Goal: Book appointment/travel/reservation

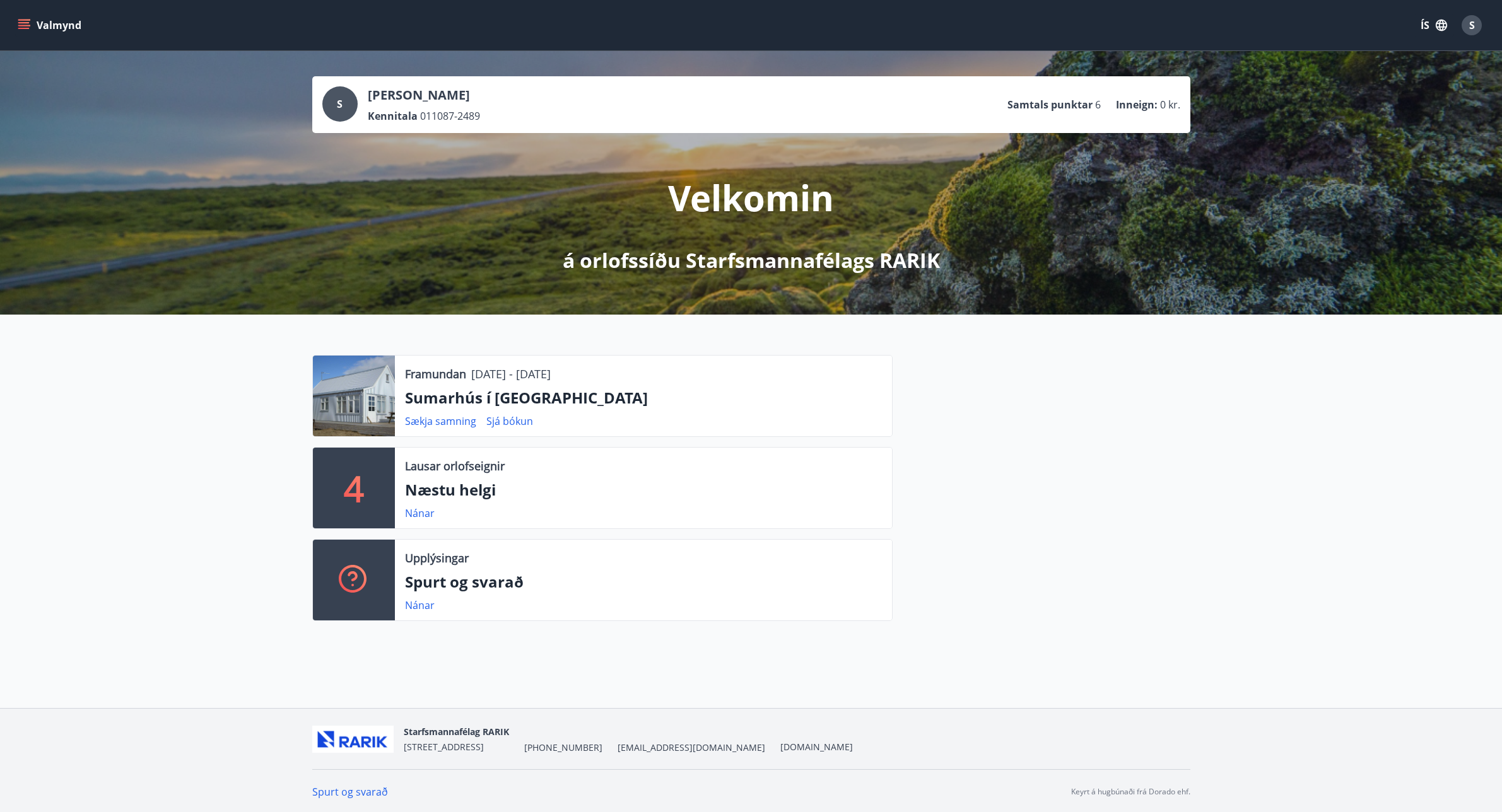
scroll to position [2, 0]
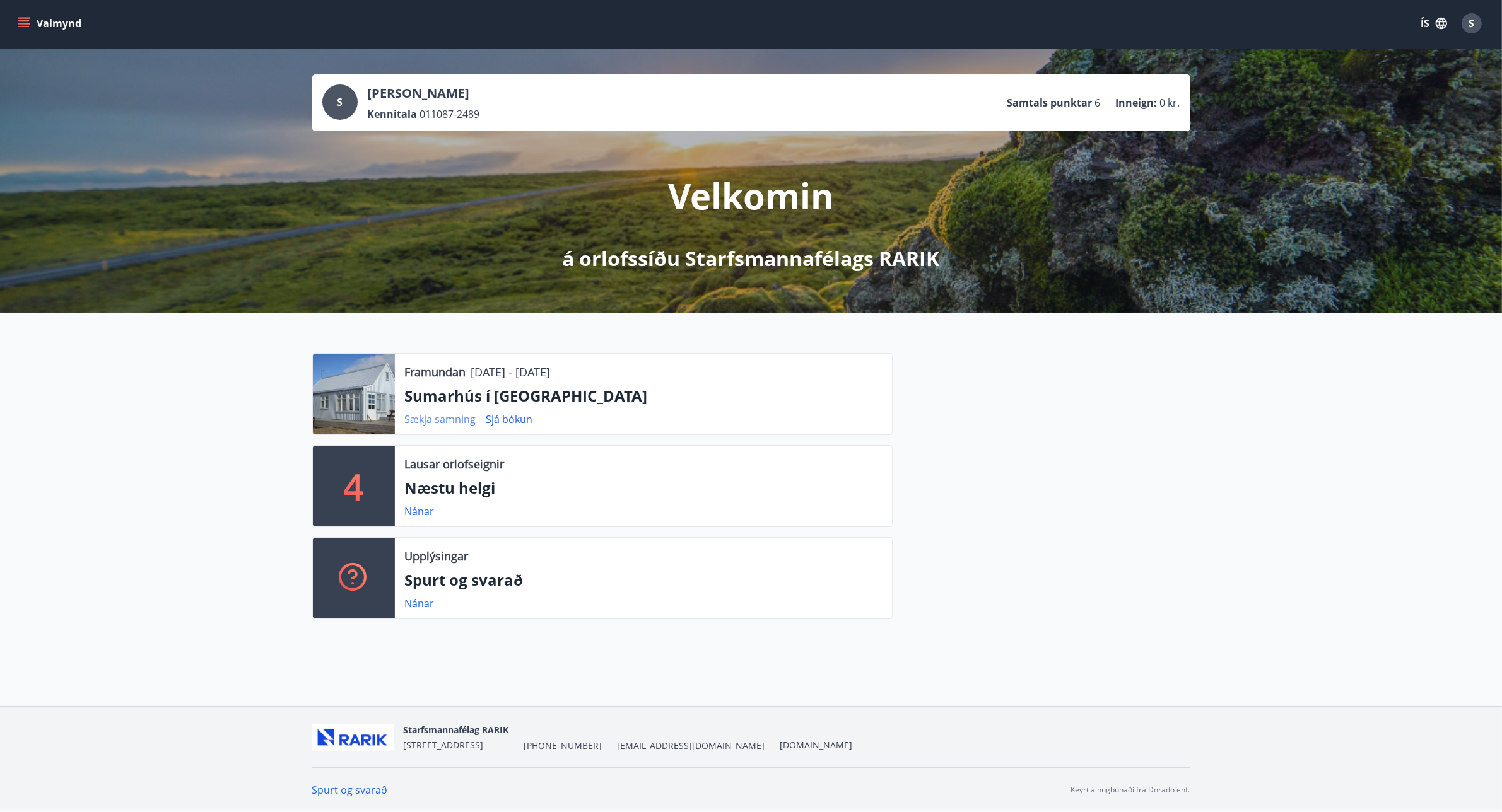
drag, startPoint x: 451, startPoint y: 392, endPoint x: 461, endPoint y: 414, distance: 24.2
click at [455, 398] on p "Sumarhús í [GEOGRAPHIC_DATA]" at bounding box center [644, 396] width 477 height 22
click at [511, 421] on link "Sjá bókun" at bounding box center [509, 419] width 47 height 14
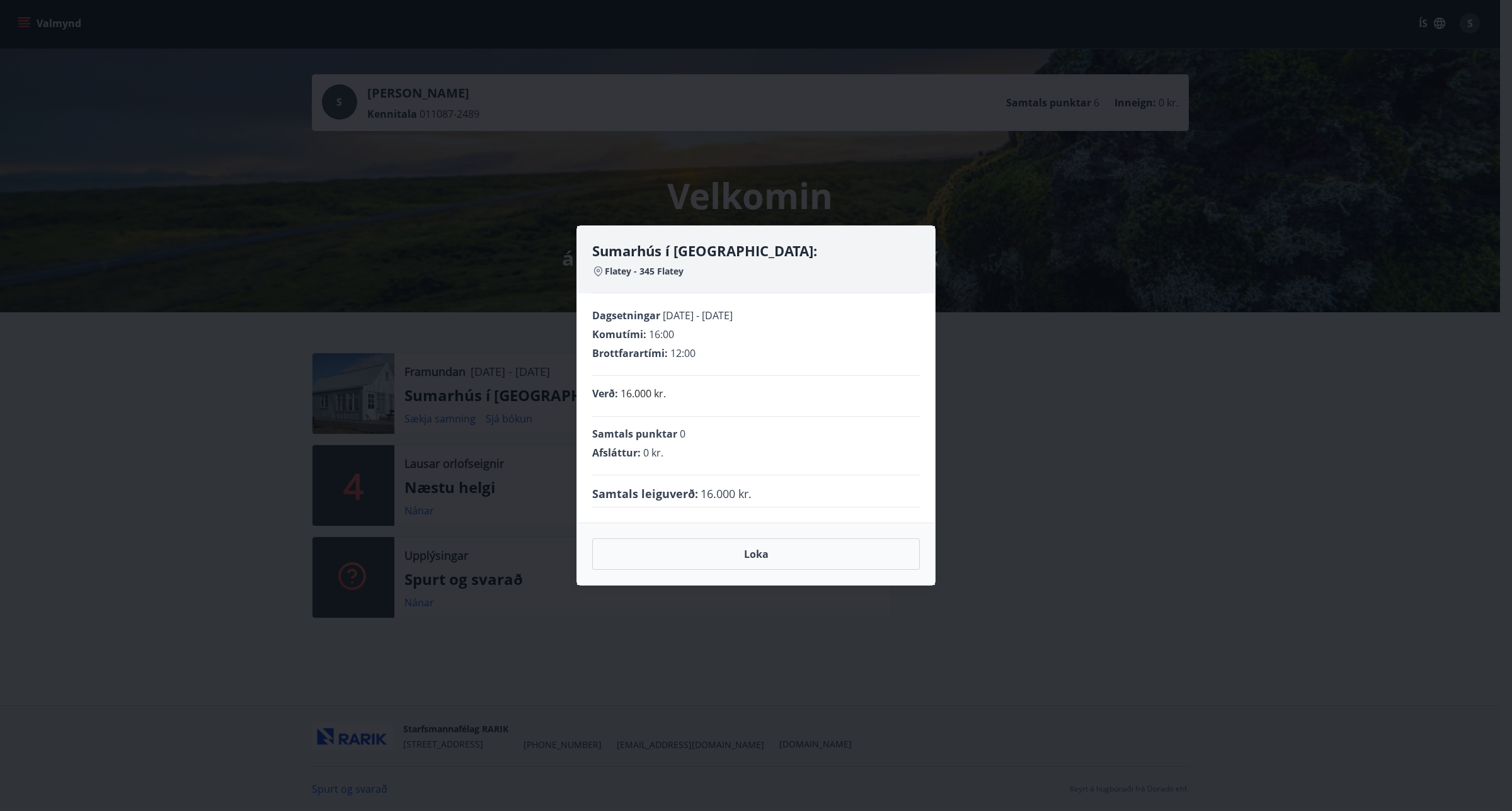
click at [1097, 436] on div "Sumarhús í [GEOGRAPHIC_DATA]: [GEOGRAPHIC_DATA] - 345 Flatey Dagsetningar [DATE…" at bounding box center [756, 406] width 1512 height 811
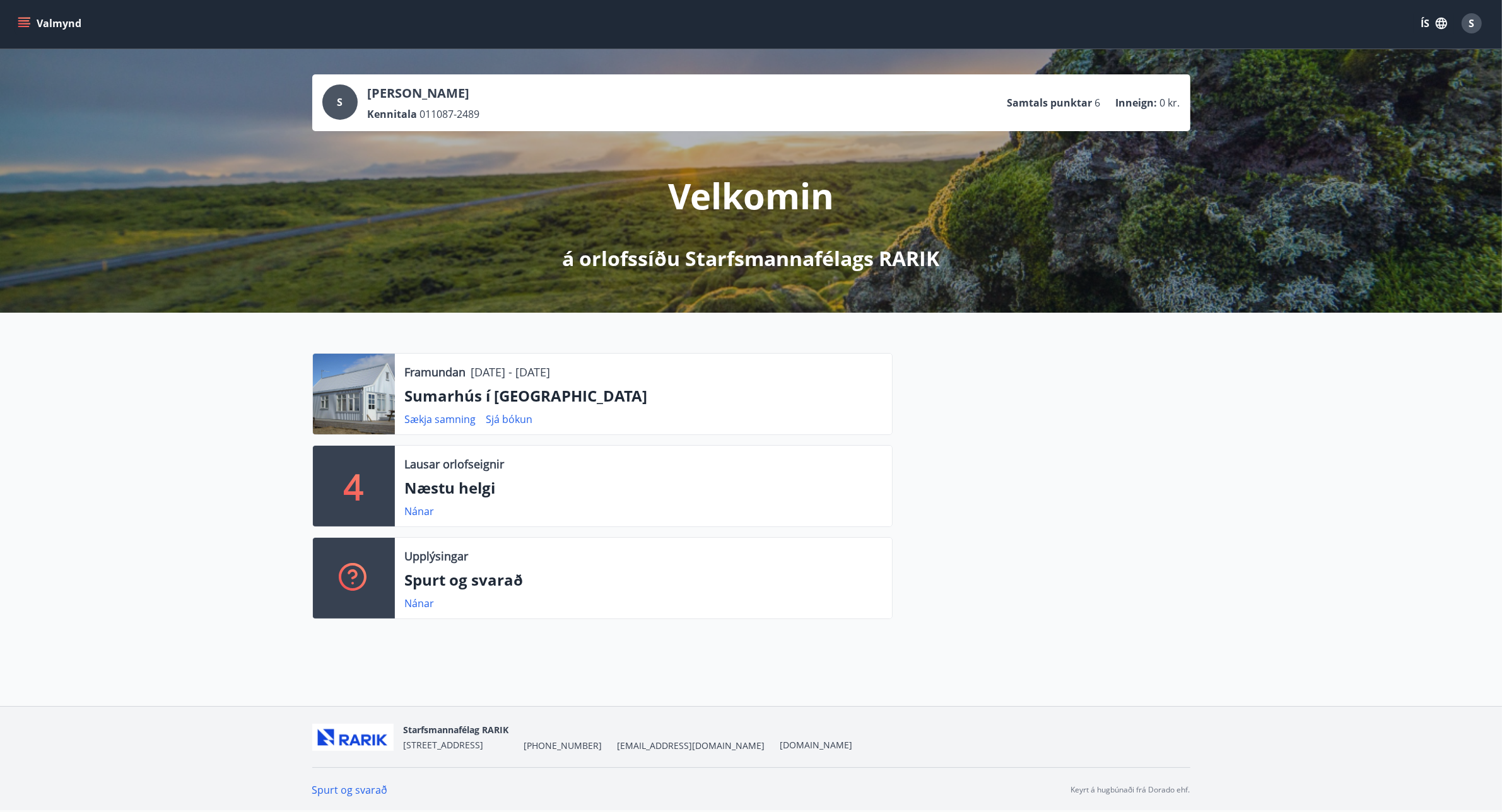
click at [24, 16] on button "Valmynd" at bounding box center [51, 24] width 72 height 23
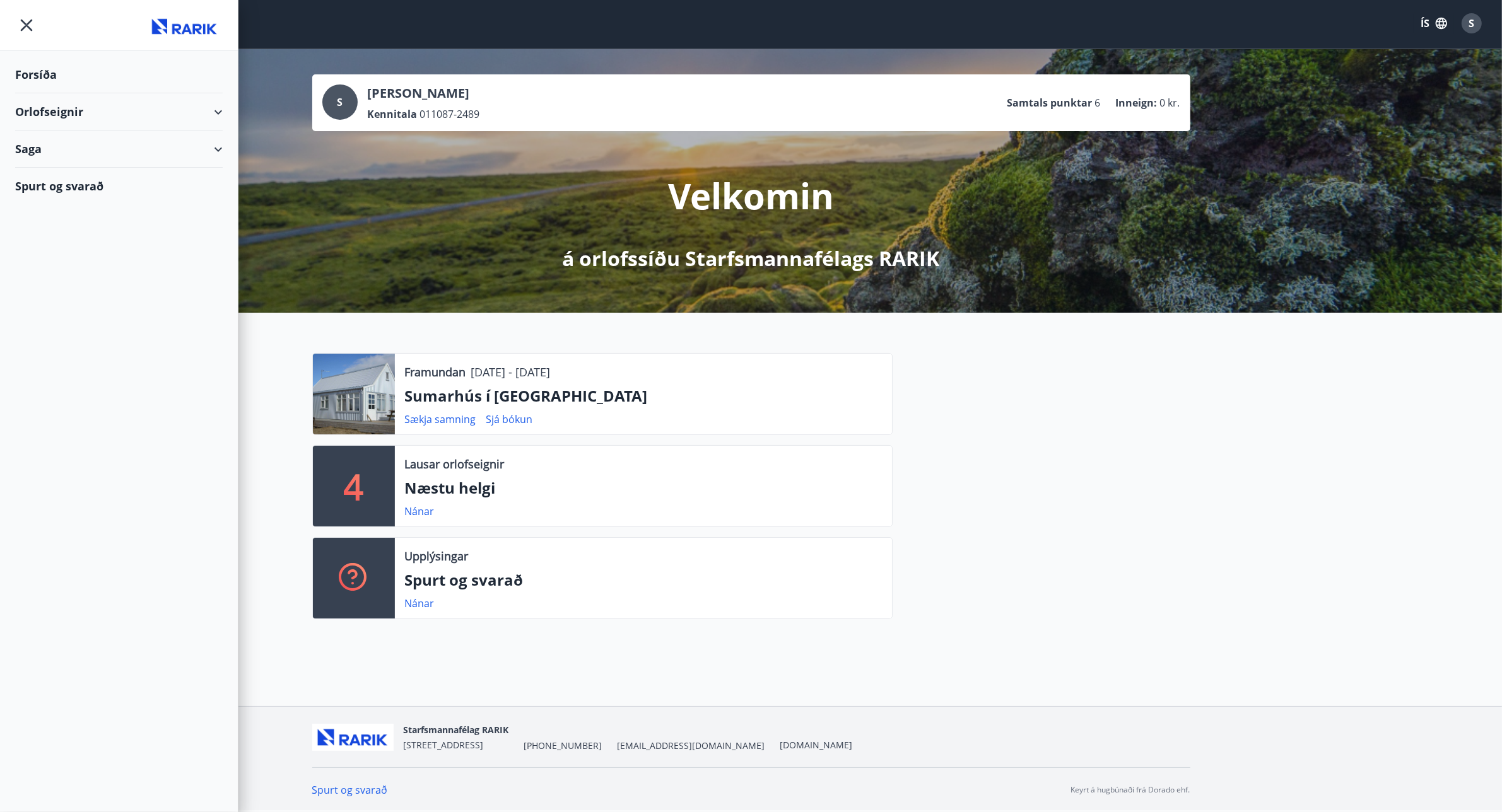
click at [209, 106] on div "Orlofseignir" at bounding box center [119, 111] width 208 height 37
click at [93, 163] on div "Bókunardagatal" at bounding box center [119, 170] width 188 height 26
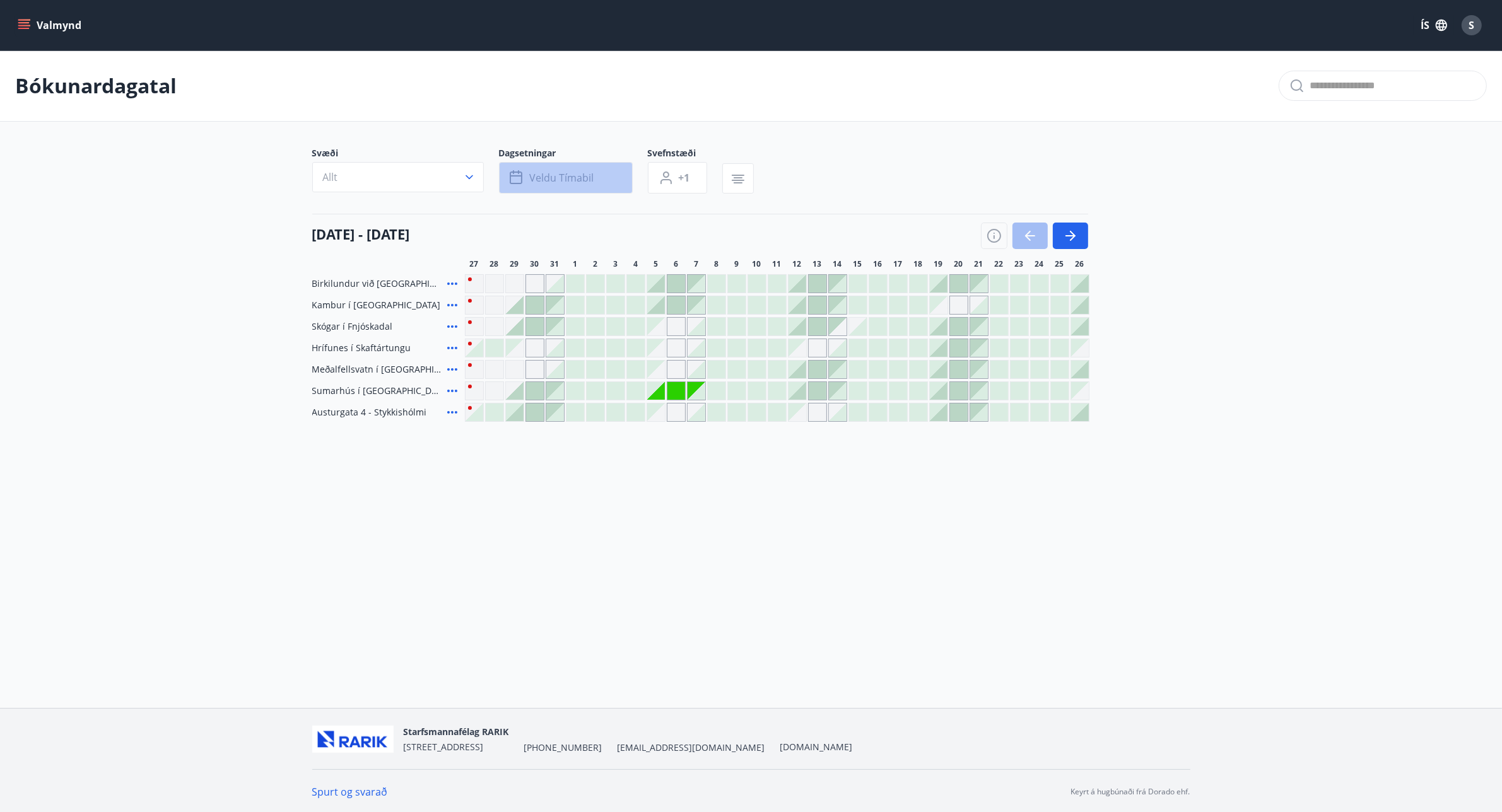
click at [534, 174] on span "Veldu tímabil" at bounding box center [562, 178] width 65 height 14
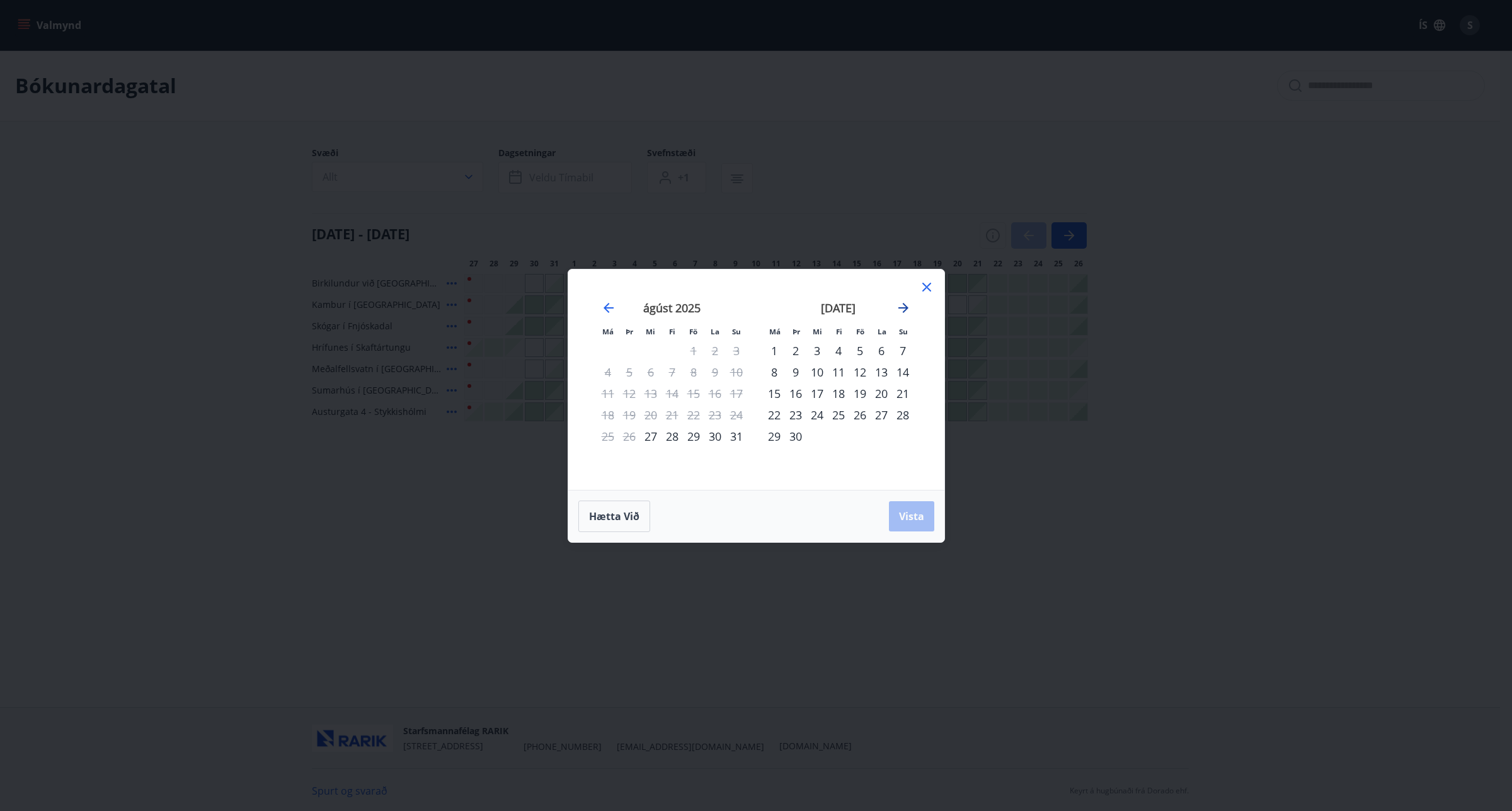
click at [905, 303] on icon "Move forward to switch to the next month." at bounding box center [903, 308] width 15 height 15
click at [773, 413] on div "20" at bounding box center [774, 415] width 22 height 22
click at [860, 429] on div "31" at bounding box center [860, 436] width 22 height 22
drag, startPoint x: 915, startPoint y: 524, endPoint x: 994, endPoint y: 690, distance: 183.8
click at [915, 524] on button "Vista" at bounding box center [911, 516] width 45 height 30
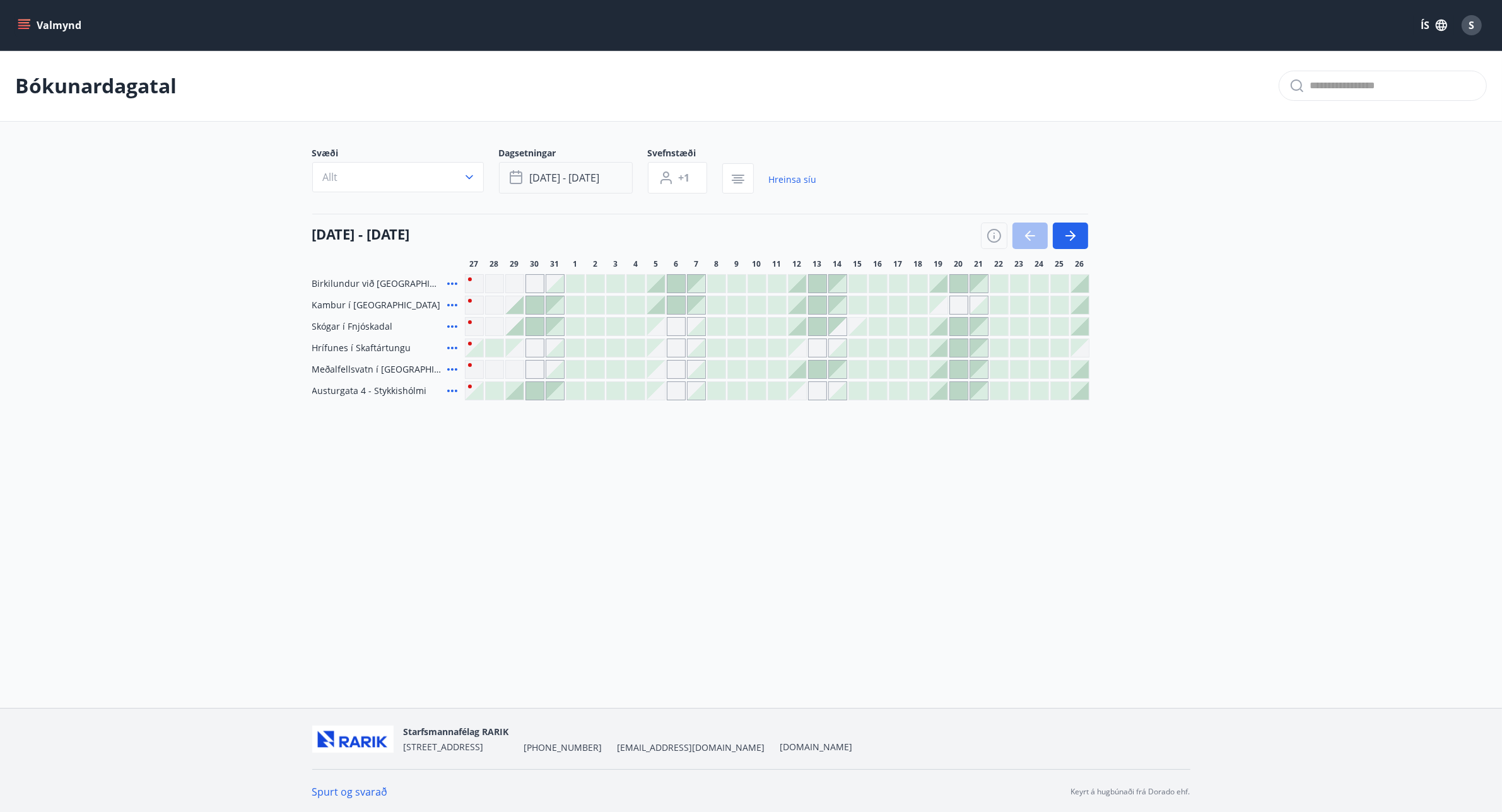
click at [567, 169] on button "[DATE] - [DATE]" at bounding box center [566, 178] width 134 height 32
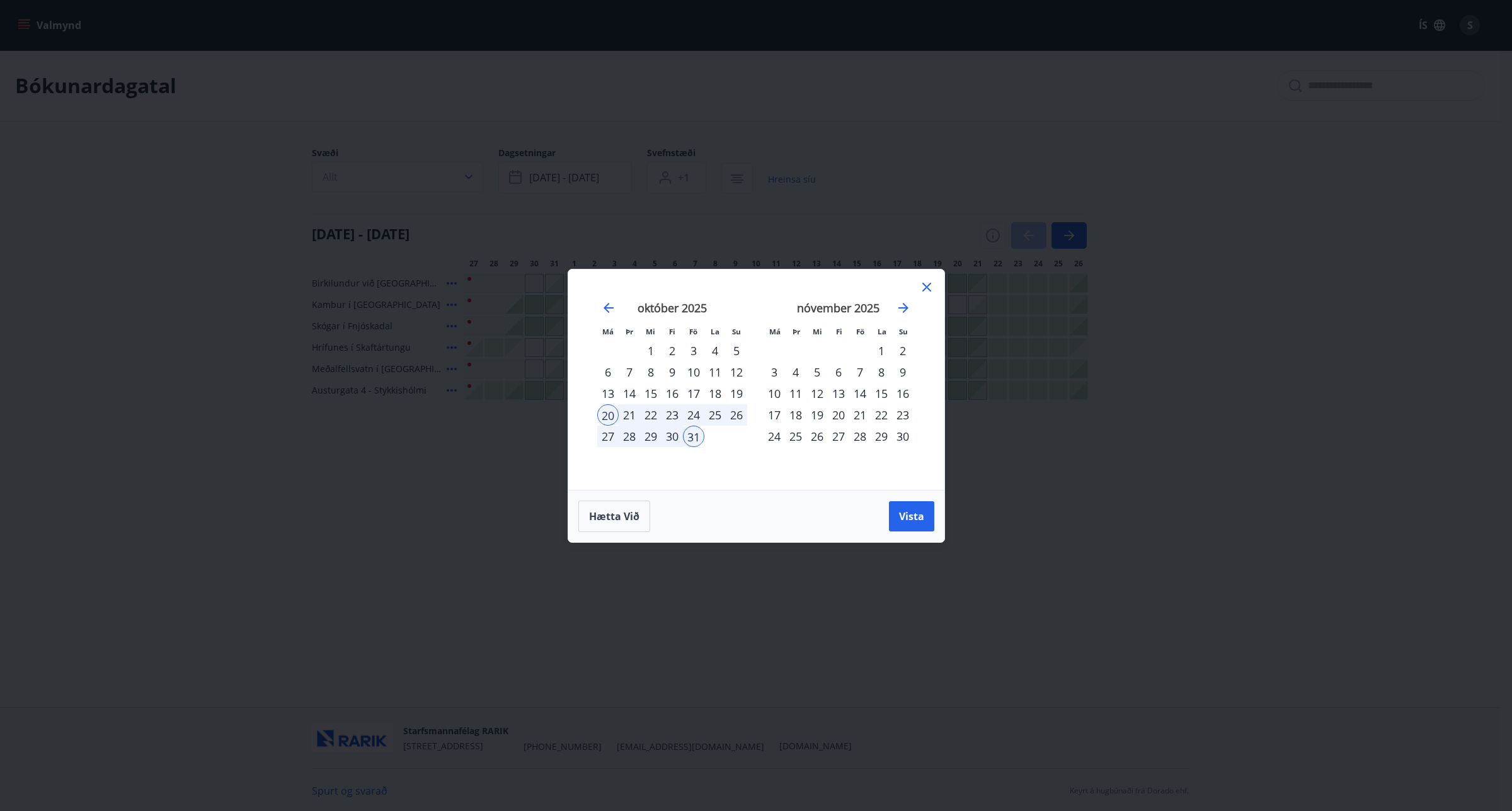
click at [610, 414] on div "20" at bounding box center [608, 415] width 22 height 22
click at [740, 413] on div "26" at bounding box center [736, 415] width 22 height 22
click at [908, 518] on span "Vista" at bounding box center [912, 517] width 25 height 14
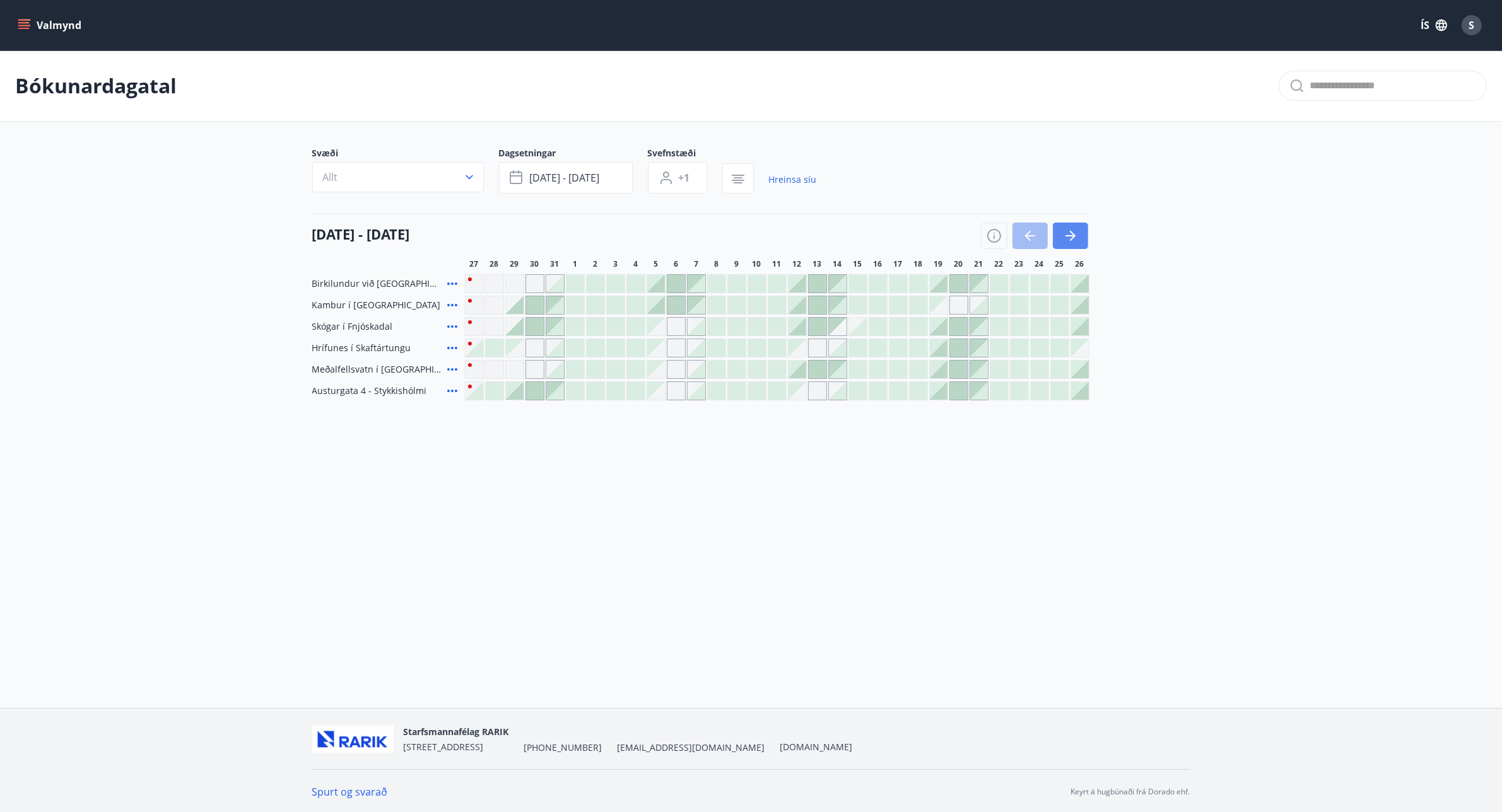
click at [1082, 241] on button "button" at bounding box center [1071, 236] width 35 height 26
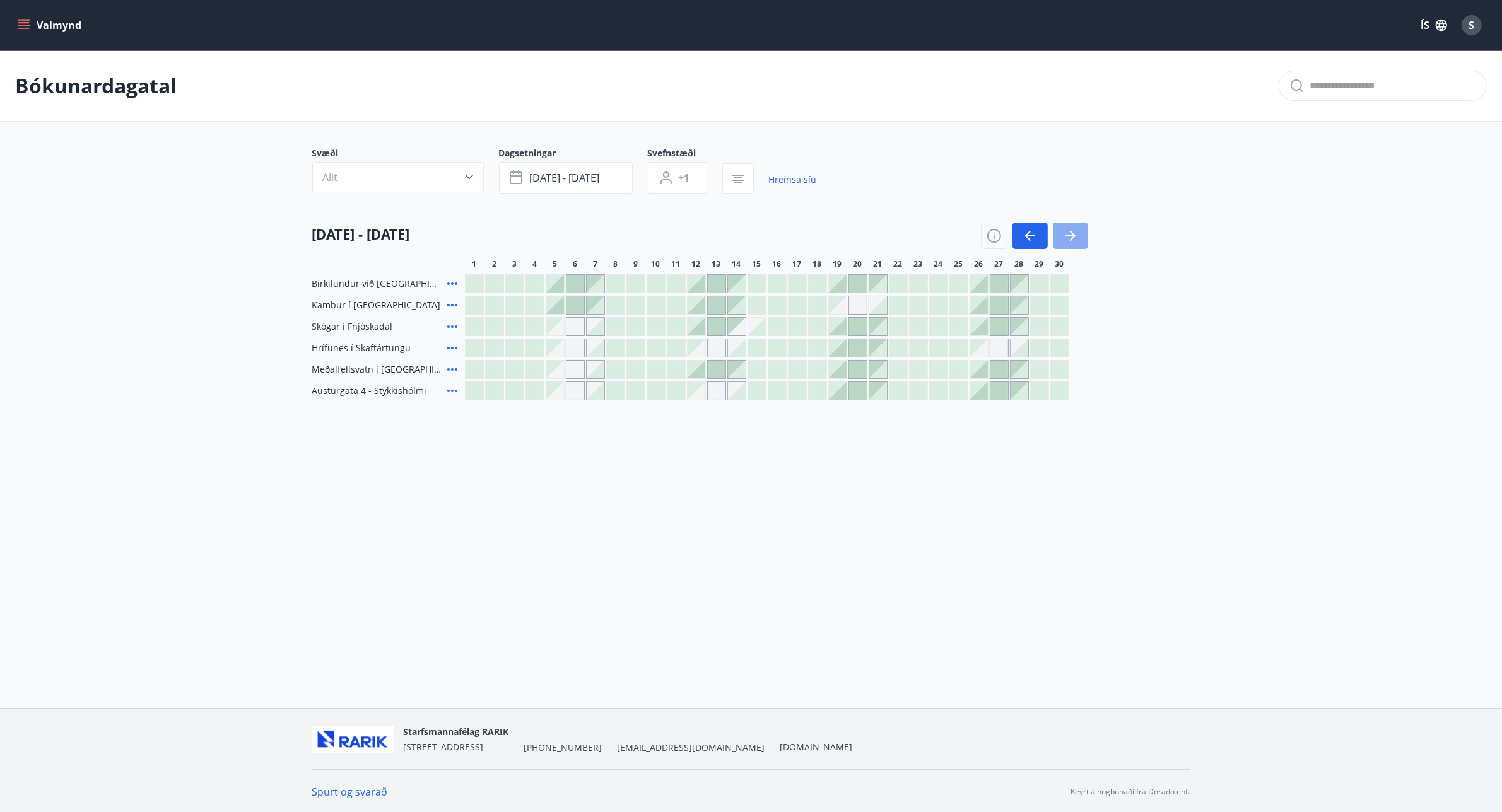
click at [1077, 234] on icon "button" at bounding box center [1071, 236] width 15 height 15
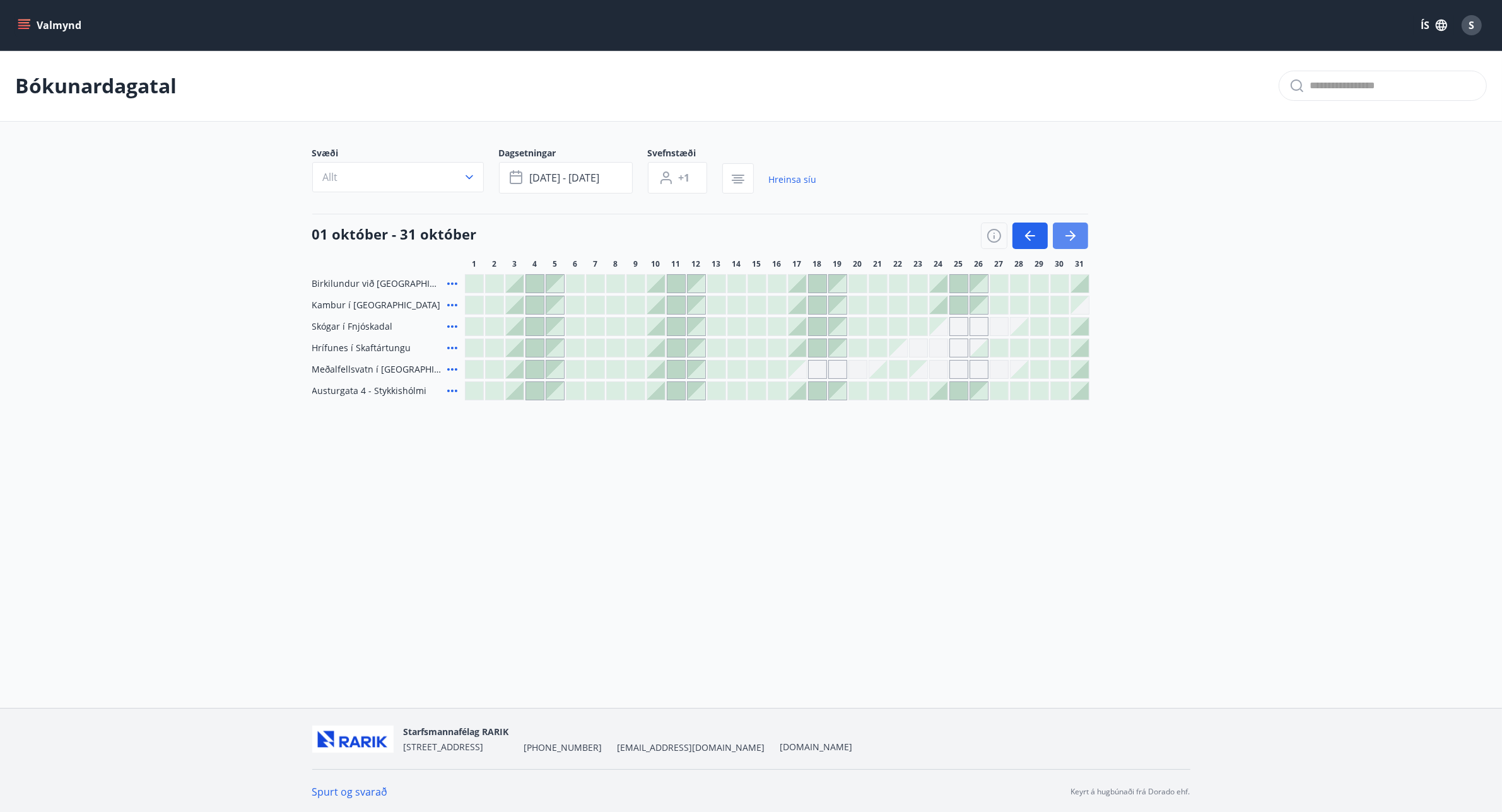
click at [1077, 234] on icon "button" at bounding box center [1071, 236] width 15 height 15
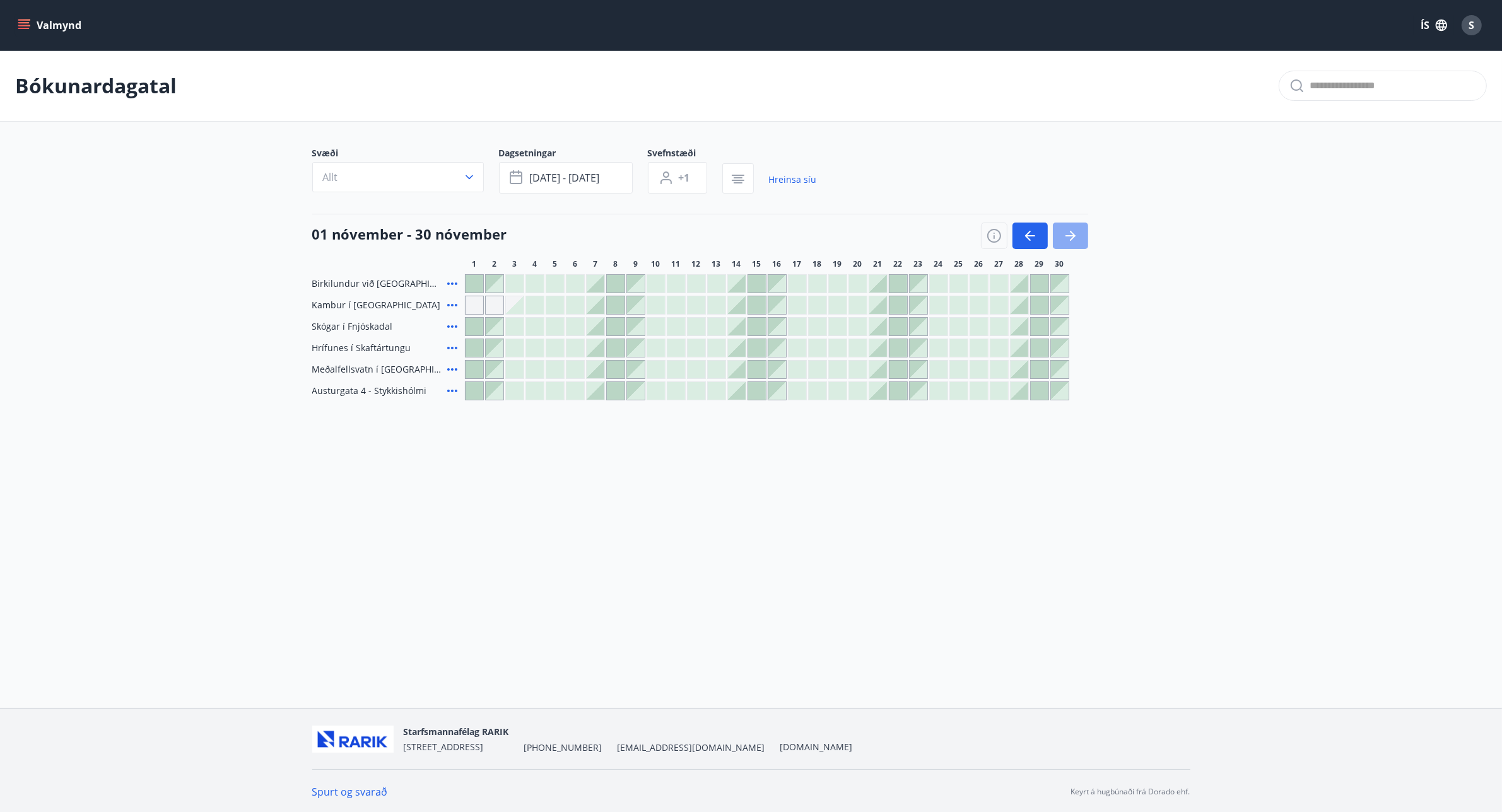
click at [1077, 234] on icon "button" at bounding box center [1071, 236] width 15 height 15
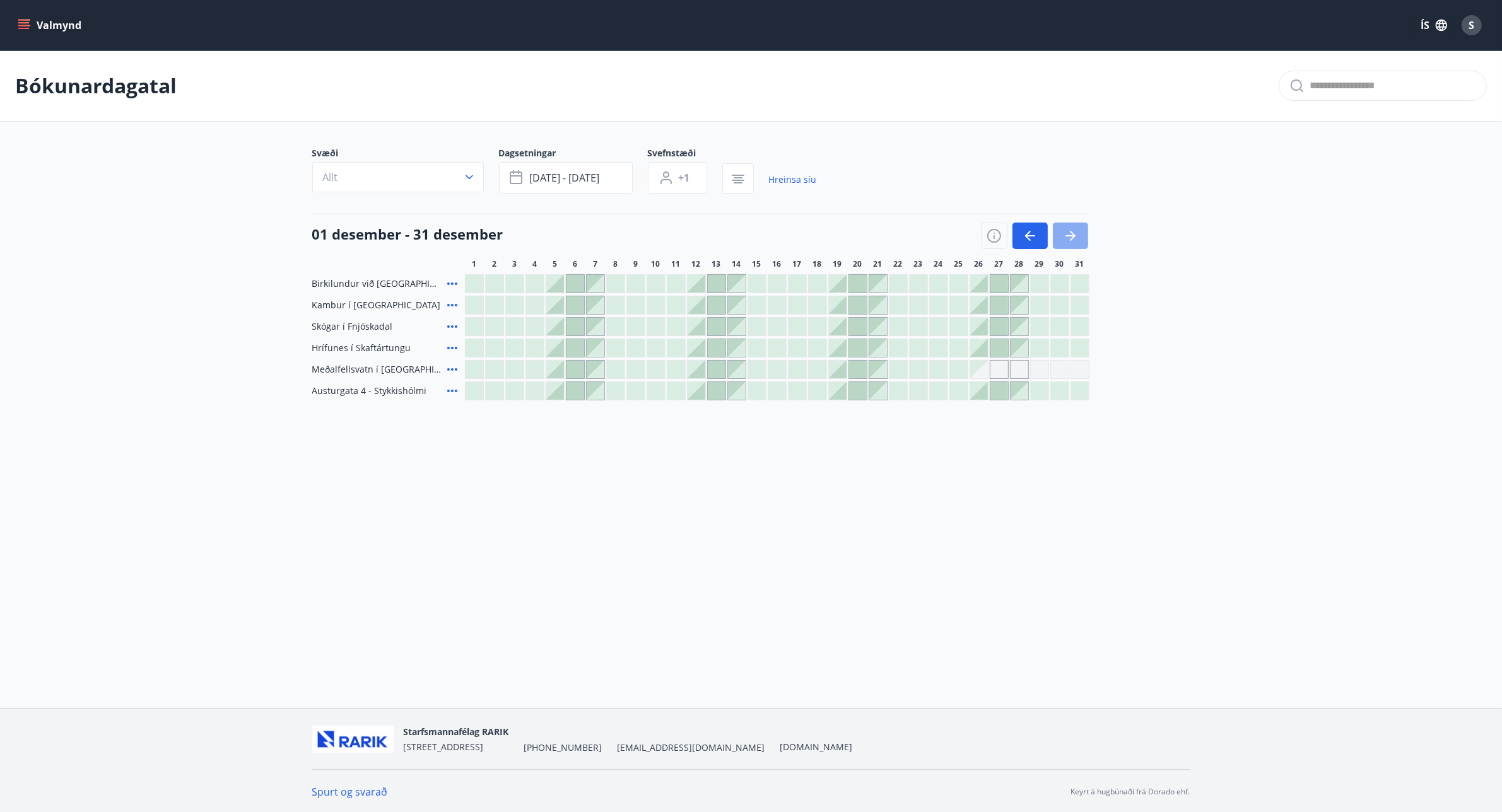
click at [1077, 234] on icon "button" at bounding box center [1071, 236] width 15 height 15
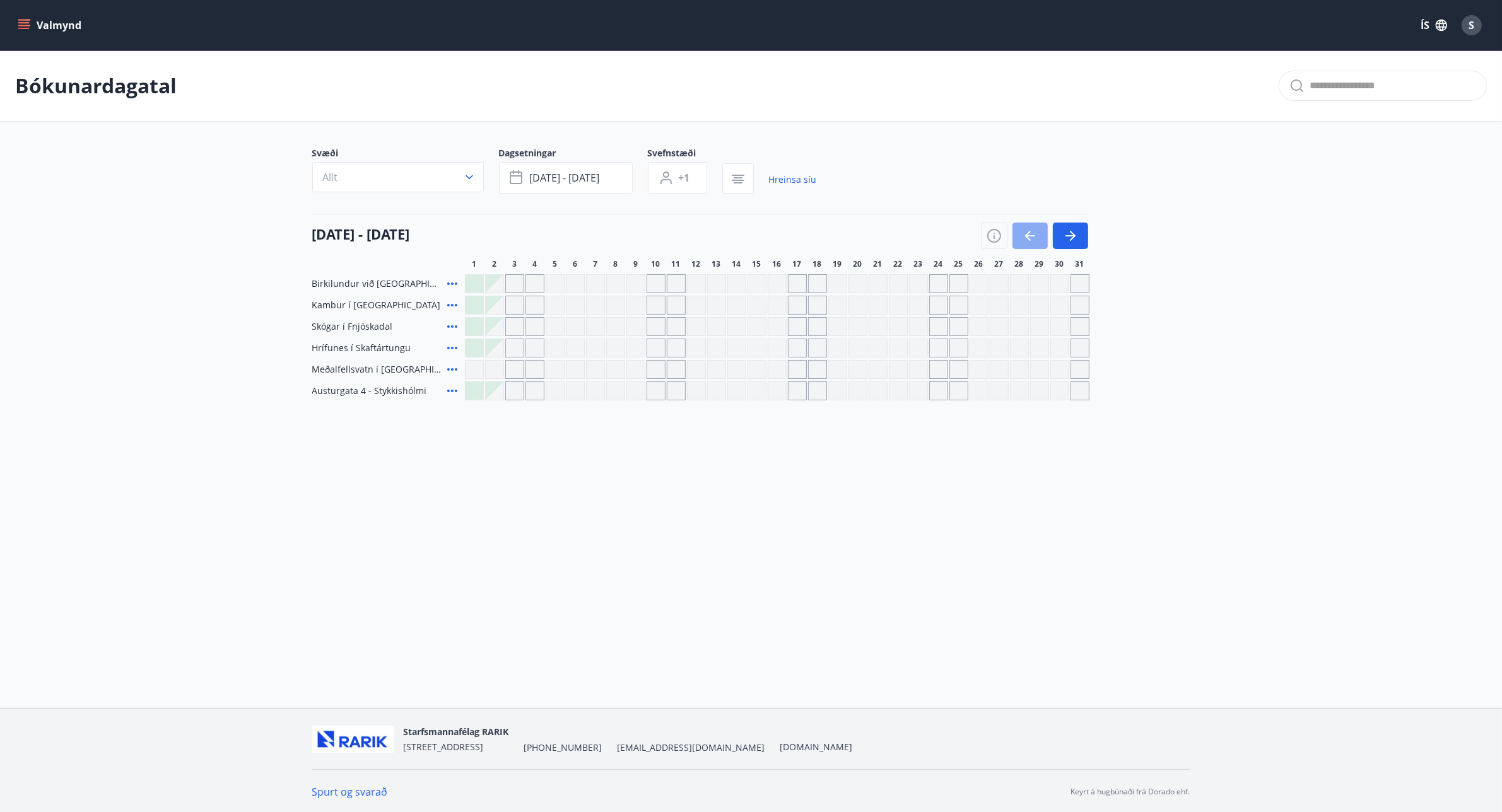
click at [1040, 231] on button "button" at bounding box center [1031, 236] width 35 height 26
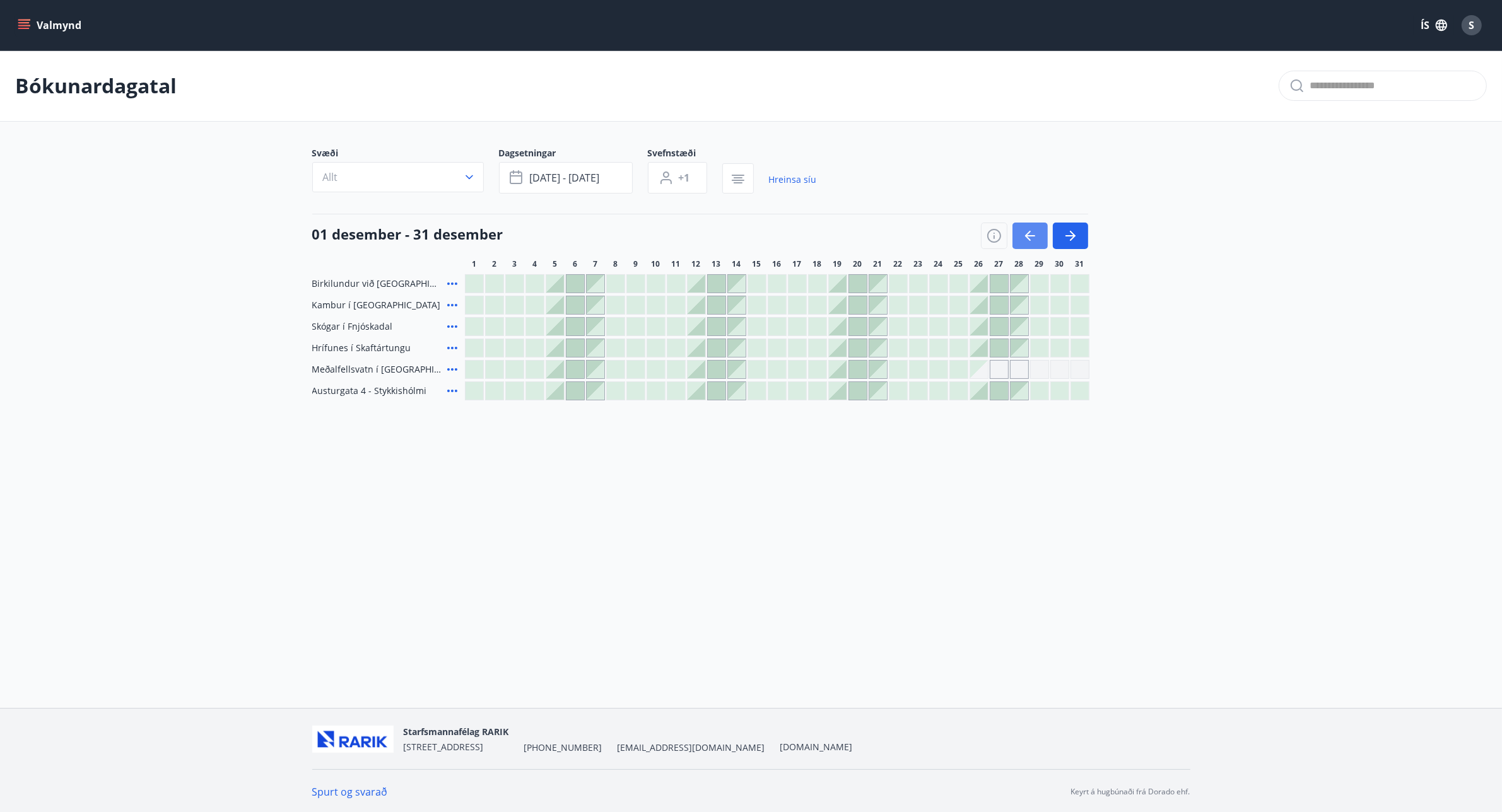
click at [1035, 231] on icon "button" at bounding box center [1031, 236] width 15 height 15
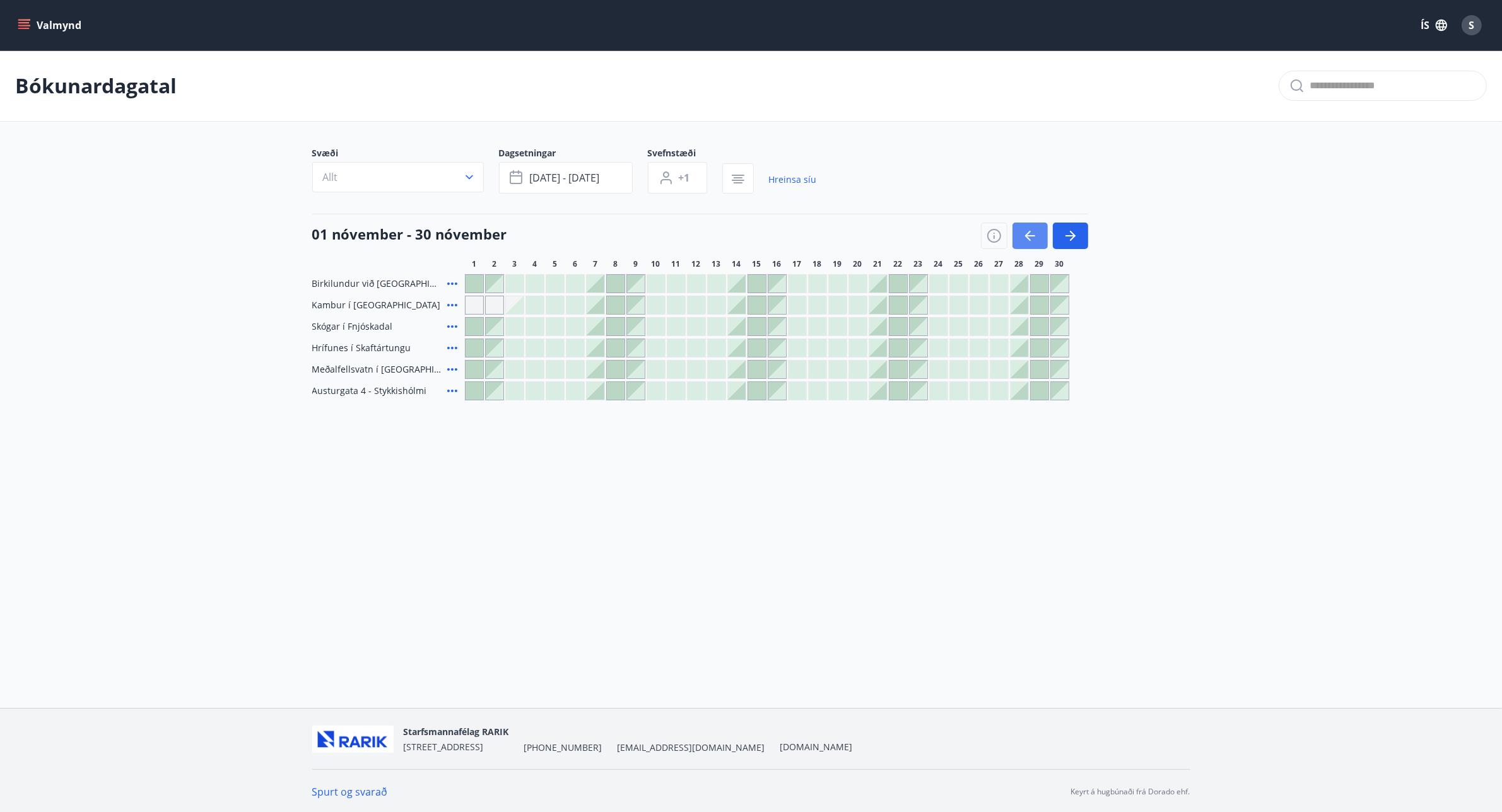
click at [1035, 231] on icon "button" at bounding box center [1031, 236] width 15 height 15
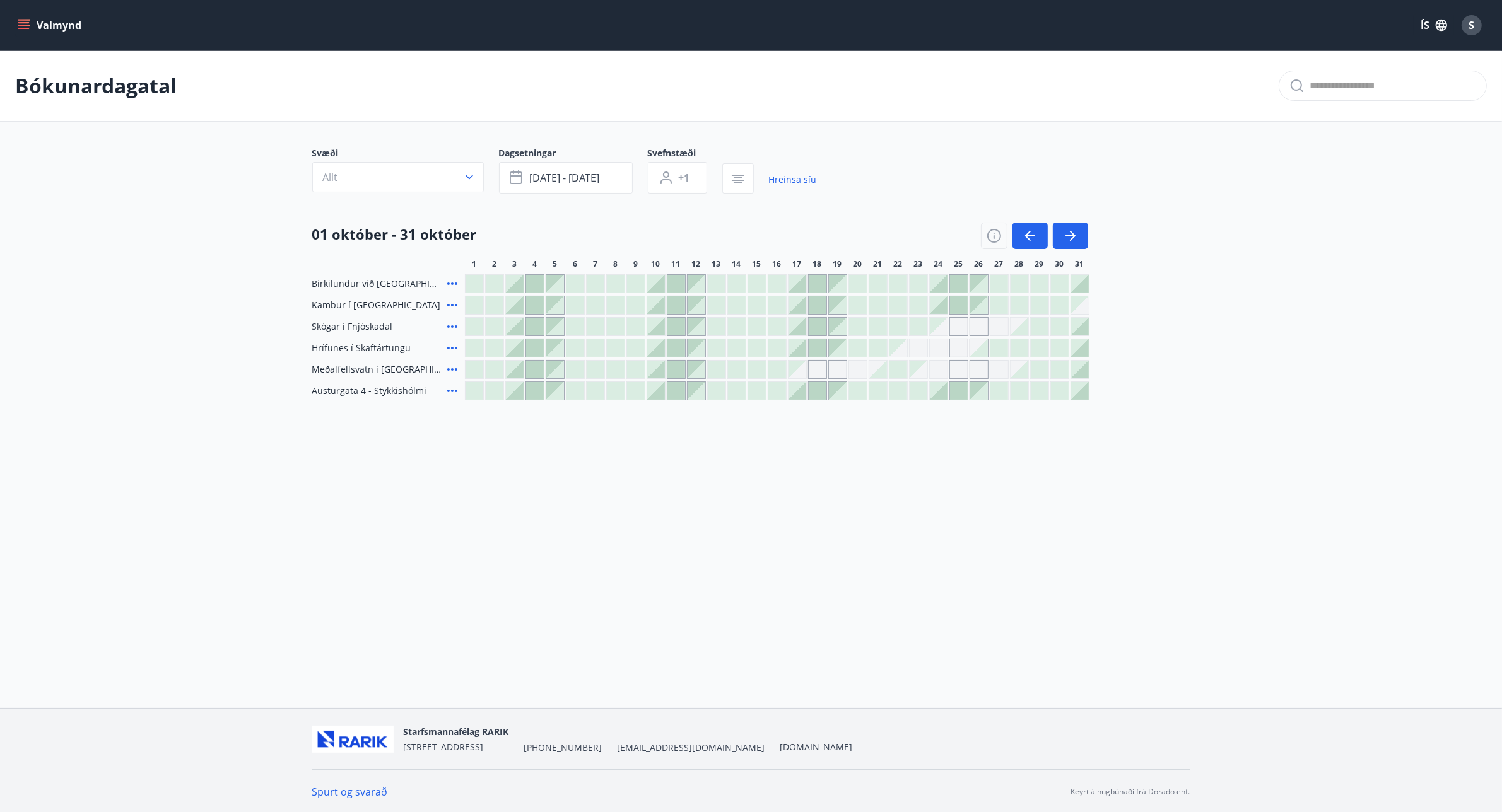
click at [938, 370] on div "Gráir dagar eru ekki bókanlegir" at bounding box center [938, 369] width 19 height 19
click at [1043, 483] on div "Valmynd ÍS S Bókunardagatal Svæði Allt Dagsetningar [DATE] - [DATE] Svefnstæði …" at bounding box center [751, 354] width 1502 height 708
click at [1058, 628] on div "Valmynd ÍS S Bókunardagatal Svæði Allt Dagsetningar [DATE] - [DATE] Svefnstæði …" at bounding box center [751, 354] width 1502 height 708
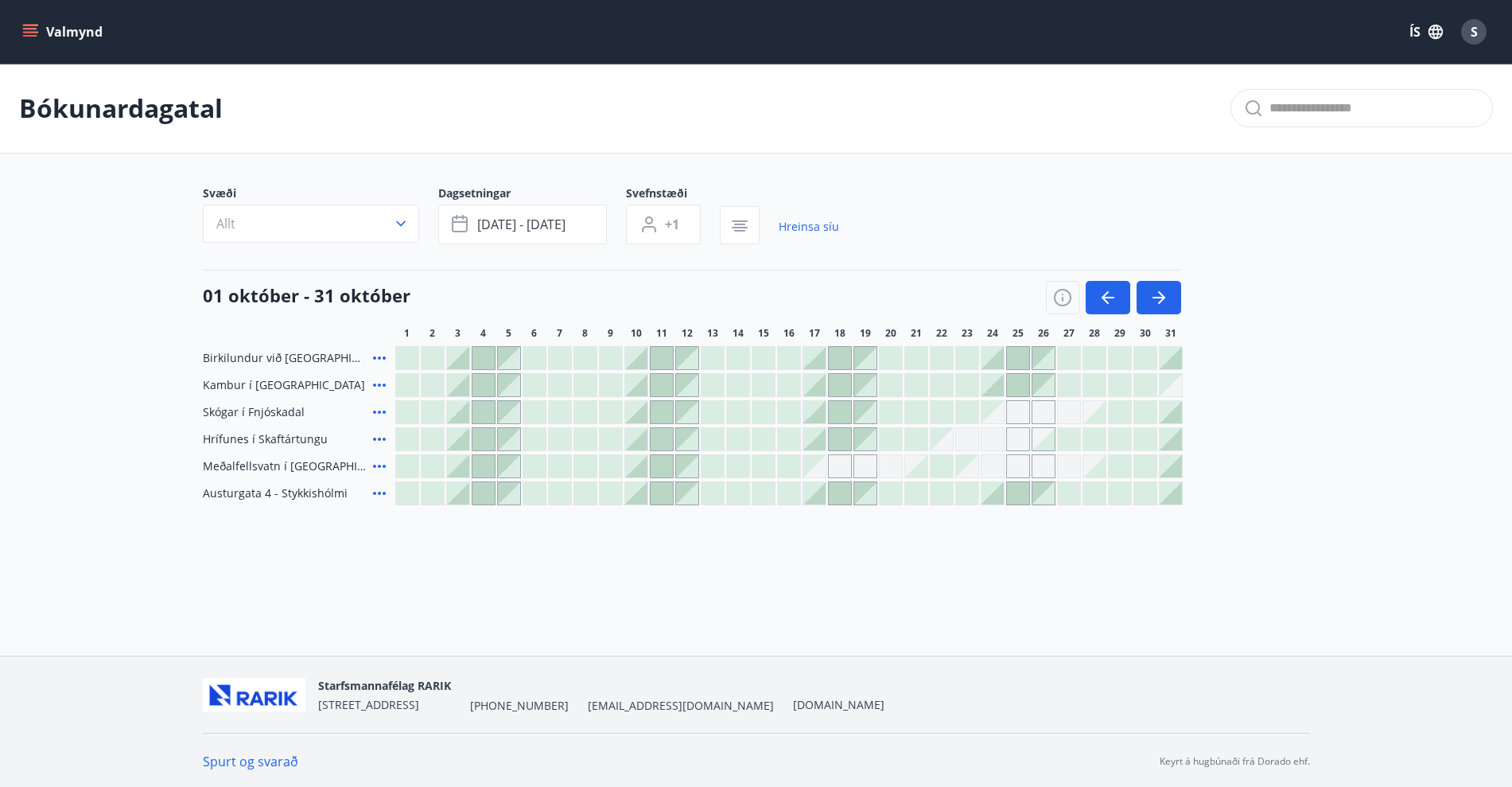
scroll to position [2, 0]
